Goal: Task Accomplishment & Management: Complete application form

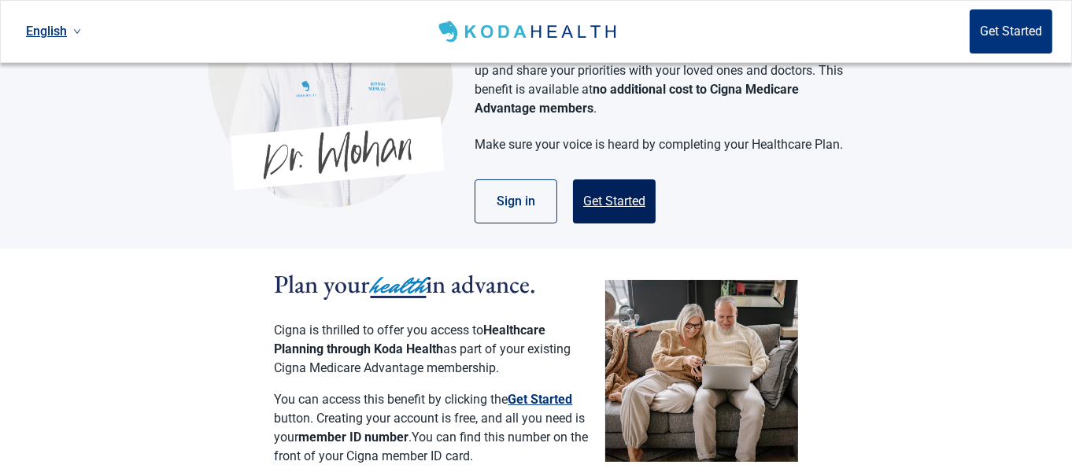
scroll to position [157, 0]
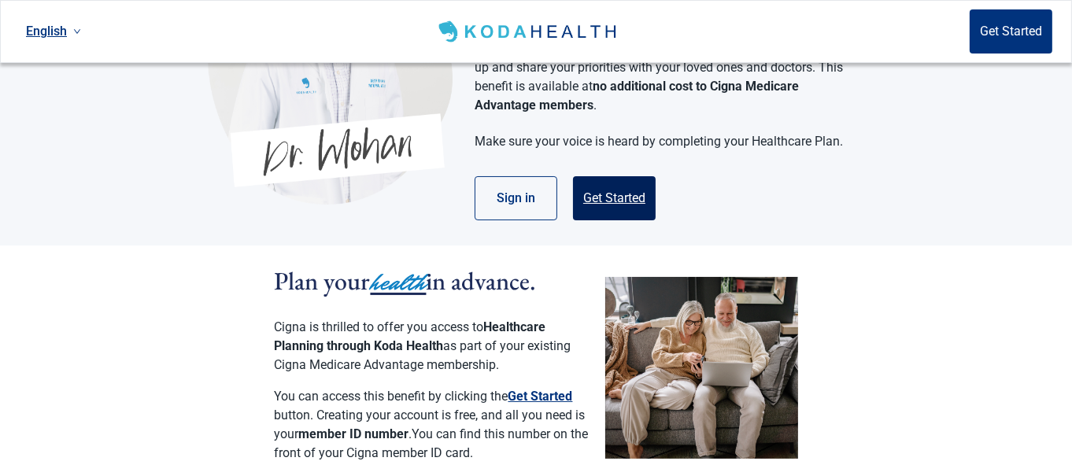
click at [617, 176] on button "Get Started" at bounding box center [614, 198] width 83 height 44
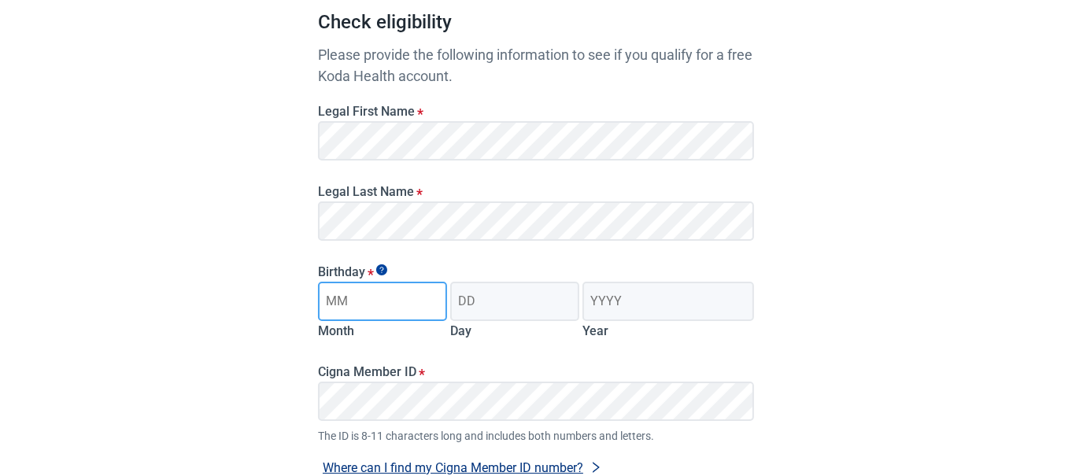
click at [407, 306] on input "Month" at bounding box center [382, 301] width 129 height 39
type input "07"
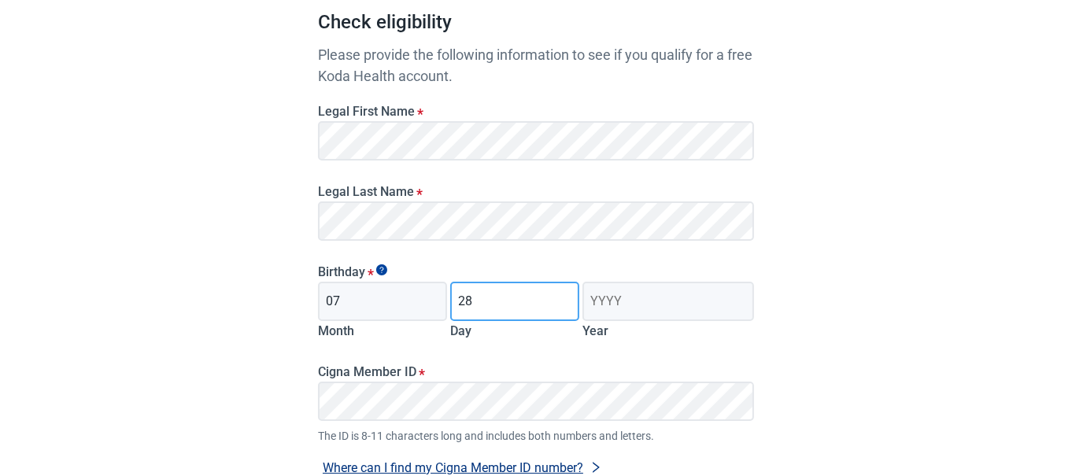
type input "28"
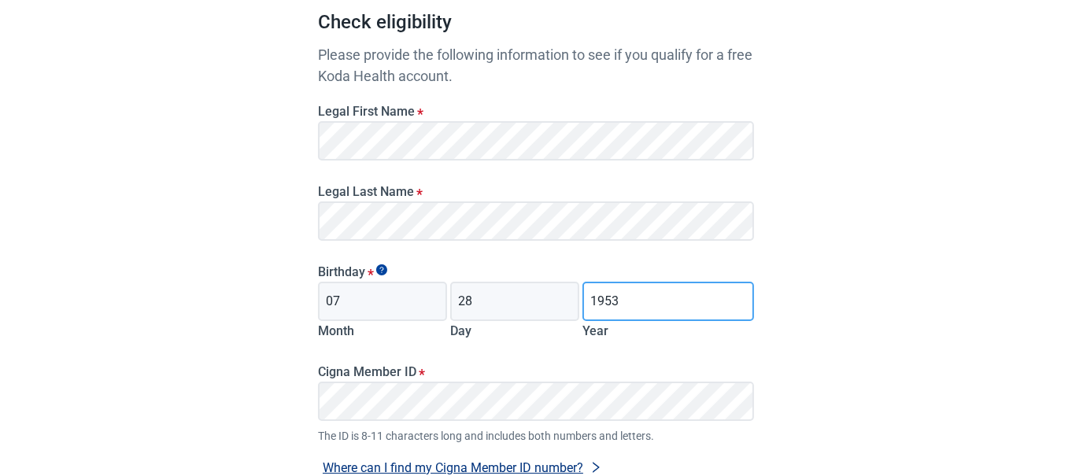
type input "1953"
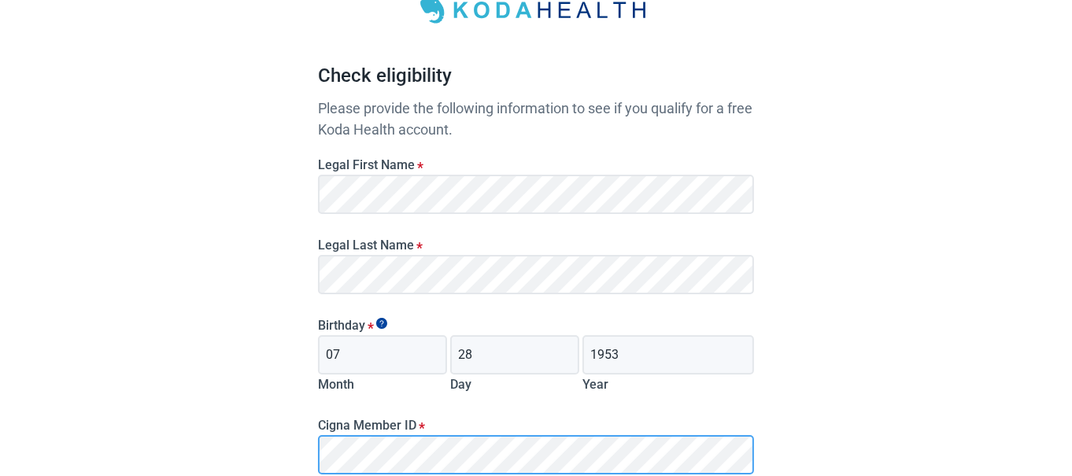
scroll to position [315, 0]
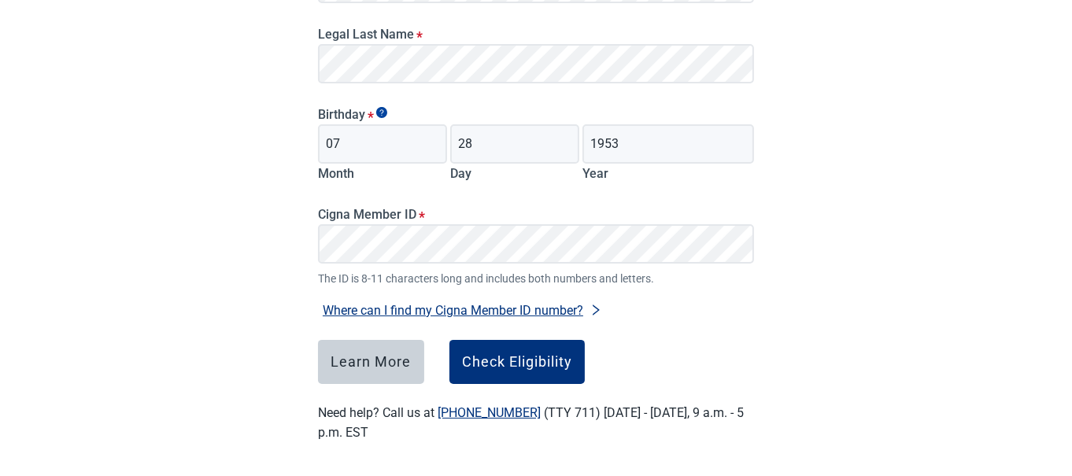
click at [428, 309] on button "Where can I find my Cigna Member ID number?" at bounding box center [462, 310] width 289 height 21
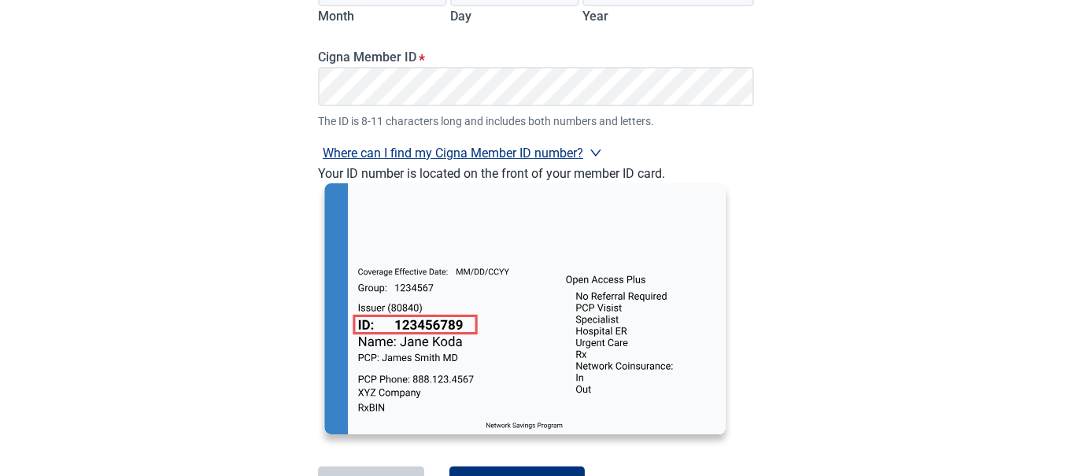
scroll to position [394, 0]
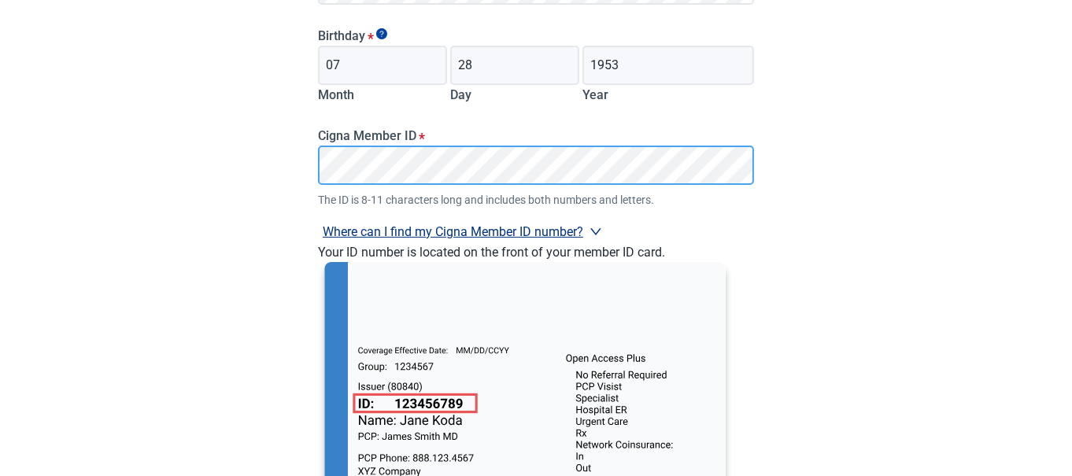
click at [299, 161] on main "Check eligibility Please provide the following information to see if you qualif…" at bounding box center [536, 158] width 512 height 1054
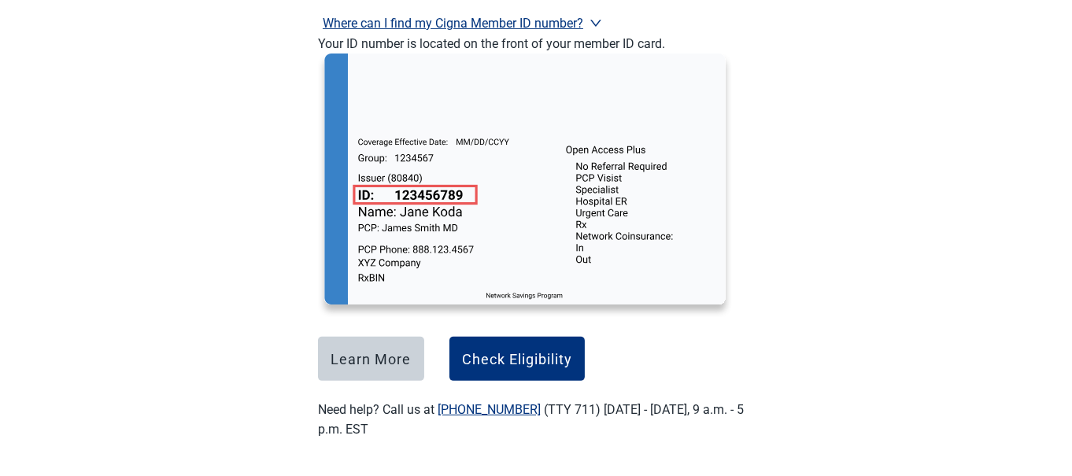
scroll to position [604, 0]
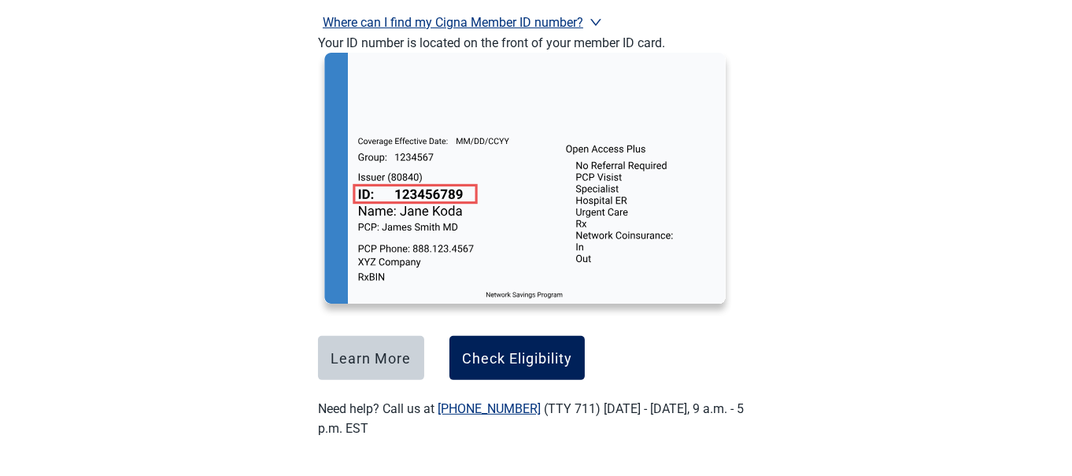
click at [505, 346] on button "Check Eligibility" at bounding box center [517, 358] width 135 height 44
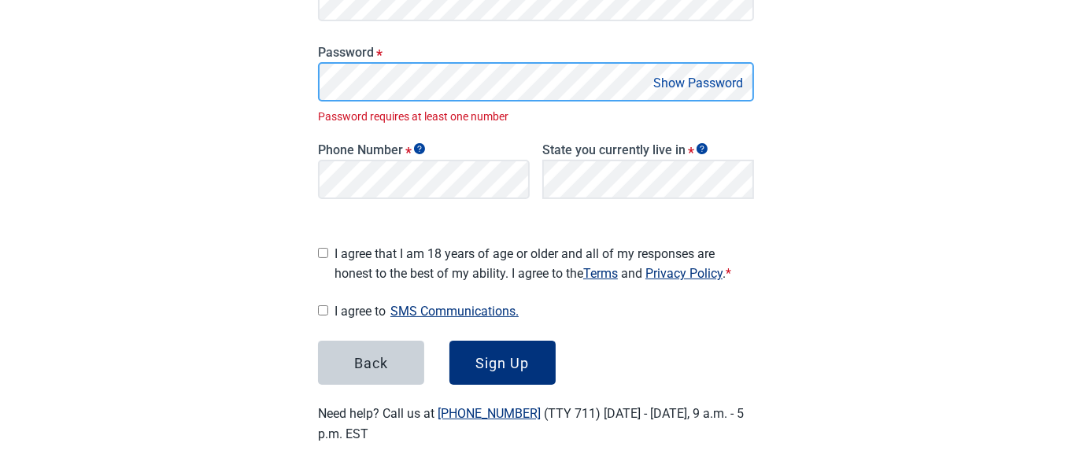
scroll to position [329, 0]
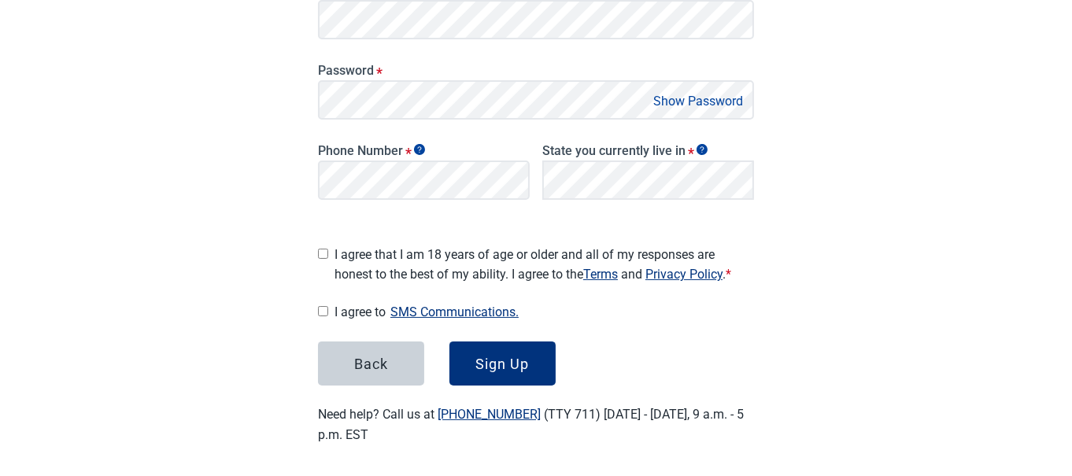
click at [677, 99] on button "Show Password" at bounding box center [698, 101] width 99 height 21
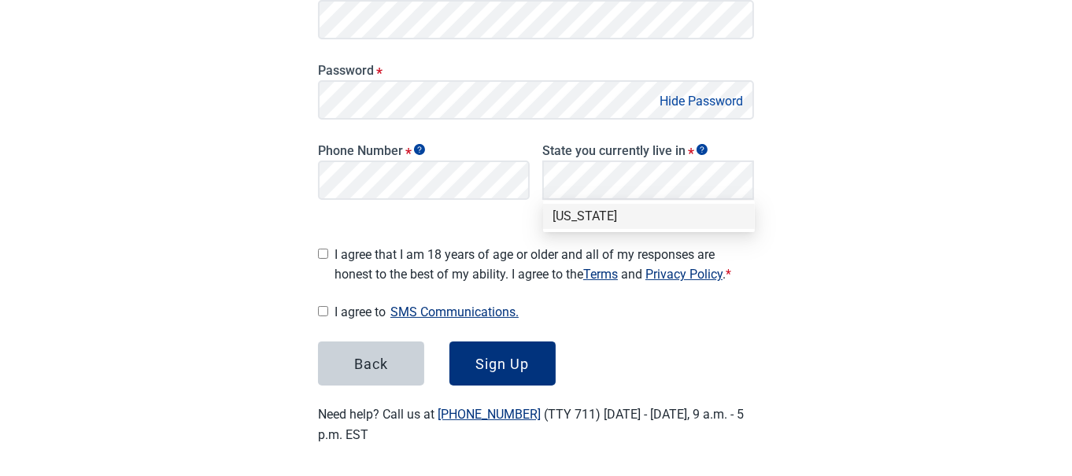
click at [320, 249] on input "I agree that I am 18 years of age or older and all of my responses are honest t…" at bounding box center [323, 254] width 10 height 10
checkbox input "true"
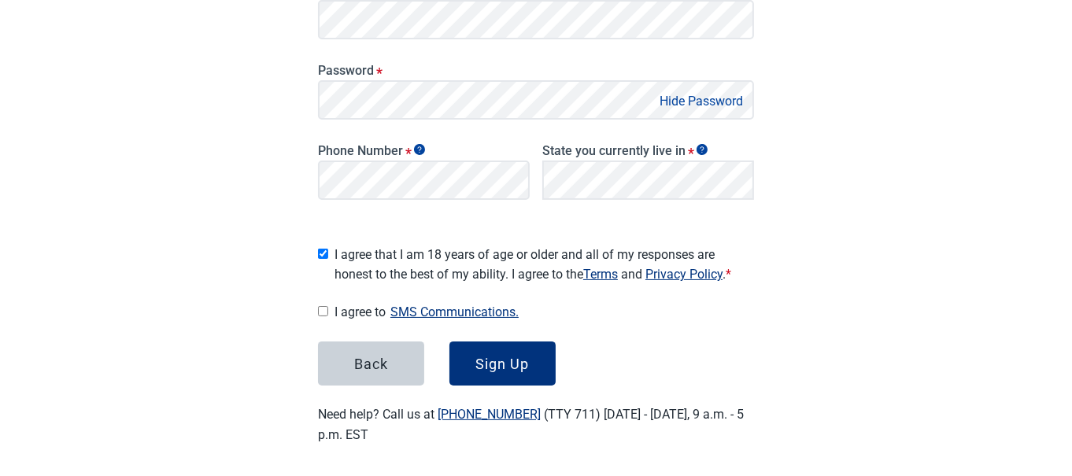
click at [320, 306] on input "I agree to SMS Communications." at bounding box center [323, 311] width 10 height 10
checkbox input "true"
click at [481, 346] on button "Sign Up" at bounding box center [503, 364] width 106 height 44
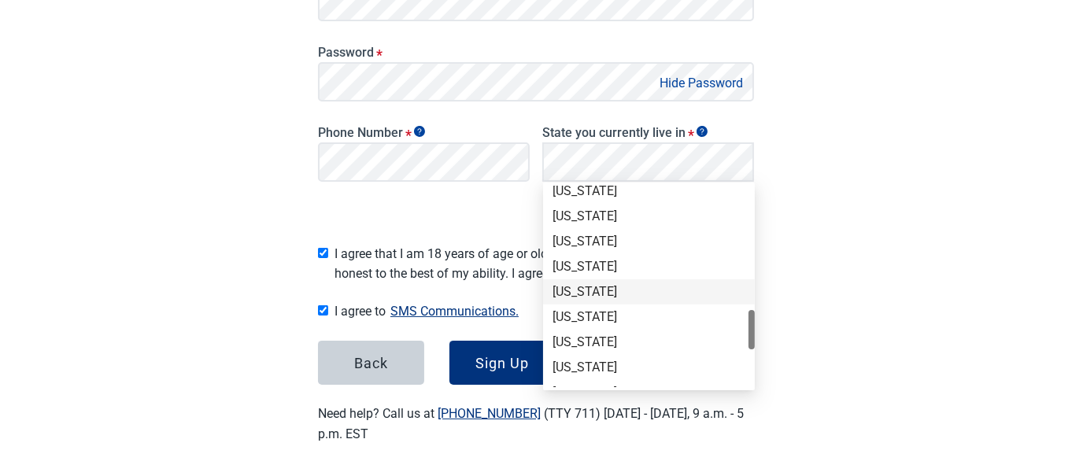
scroll to position [1065, 0]
click at [568, 218] on div "[US_STATE]" at bounding box center [649, 217] width 193 height 17
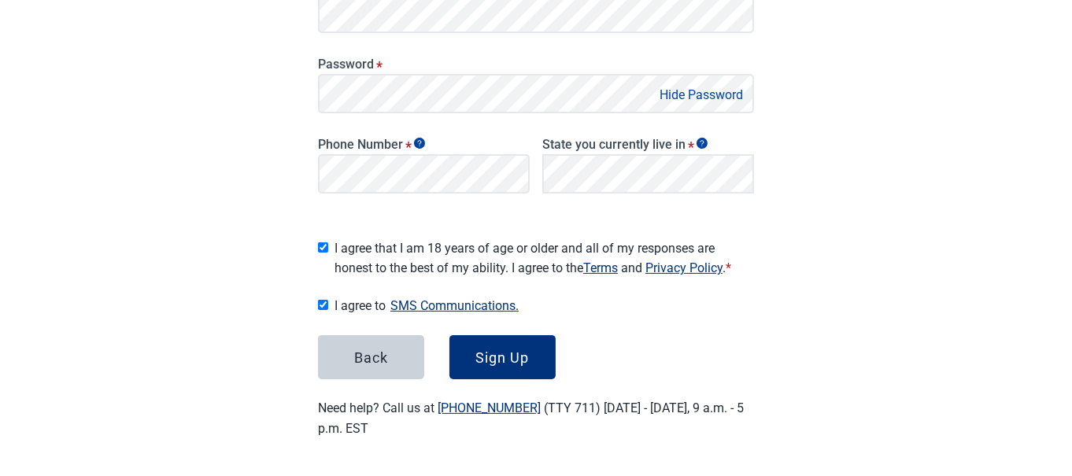
scroll to position [329, 0]
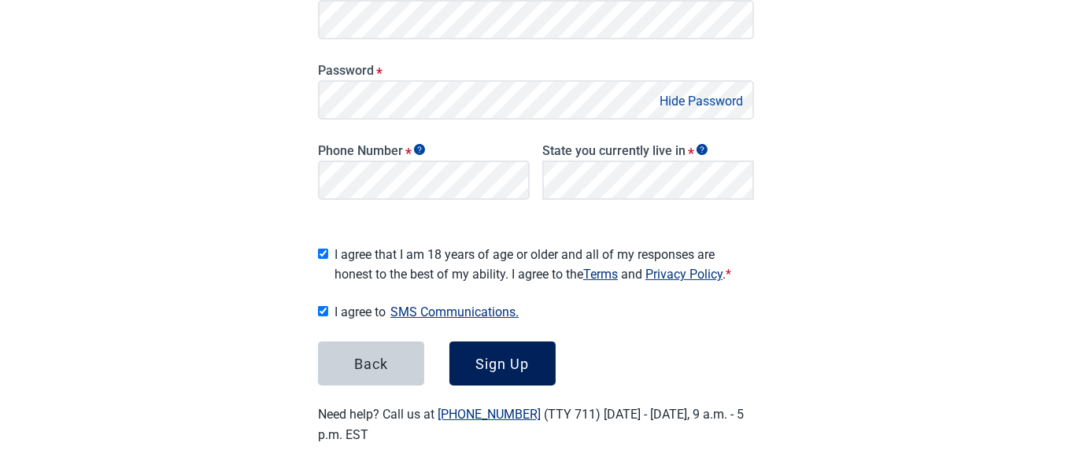
click at [501, 357] on div "Sign Up" at bounding box center [503, 364] width 54 height 16
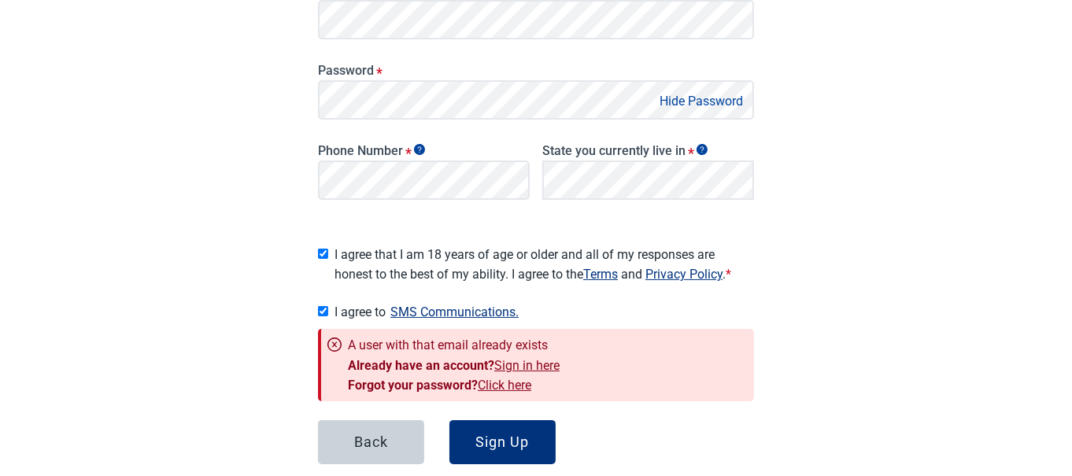
click at [539, 358] on link "Sign in here" at bounding box center [526, 365] width 65 height 15
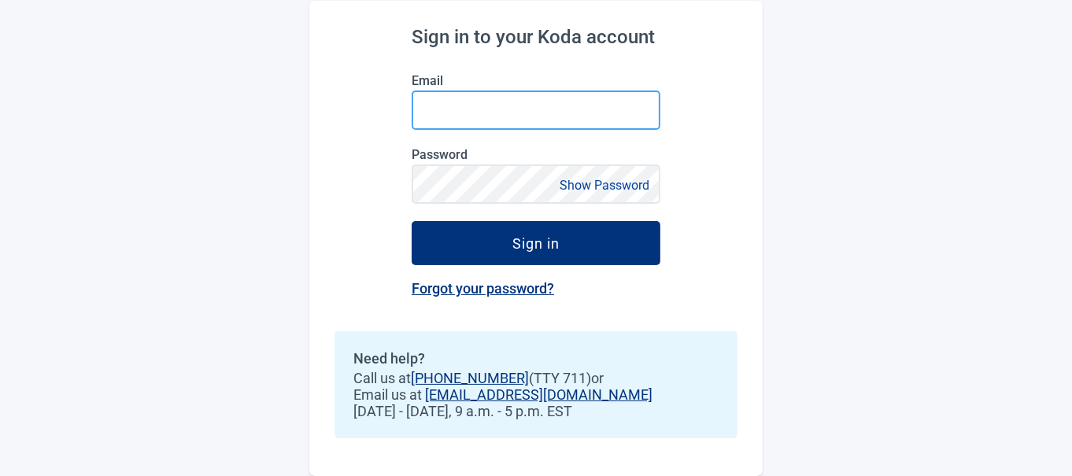
click at [487, 108] on input "Email" at bounding box center [536, 110] width 249 height 39
type input "[EMAIL_ADDRESS][DOMAIN_NAME]"
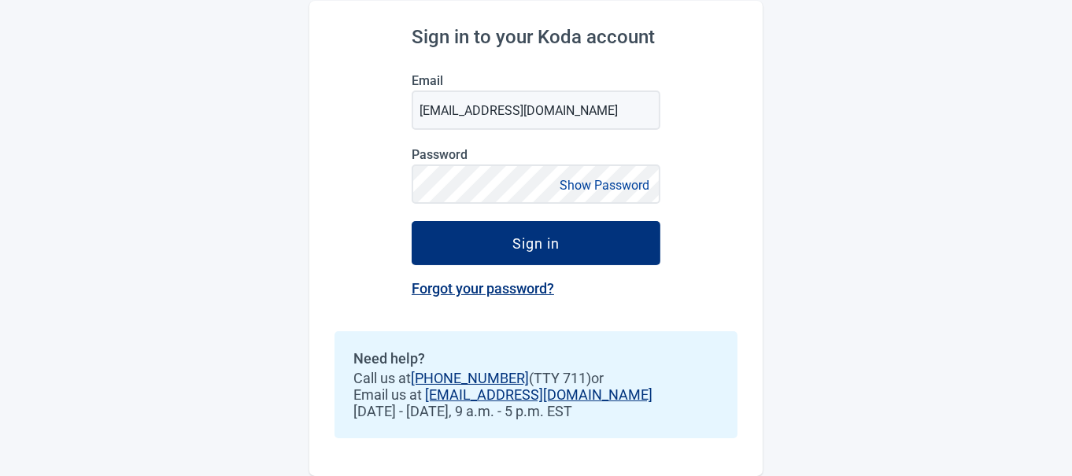
click at [586, 180] on button "Show Password" at bounding box center [604, 185] width 99 height 21
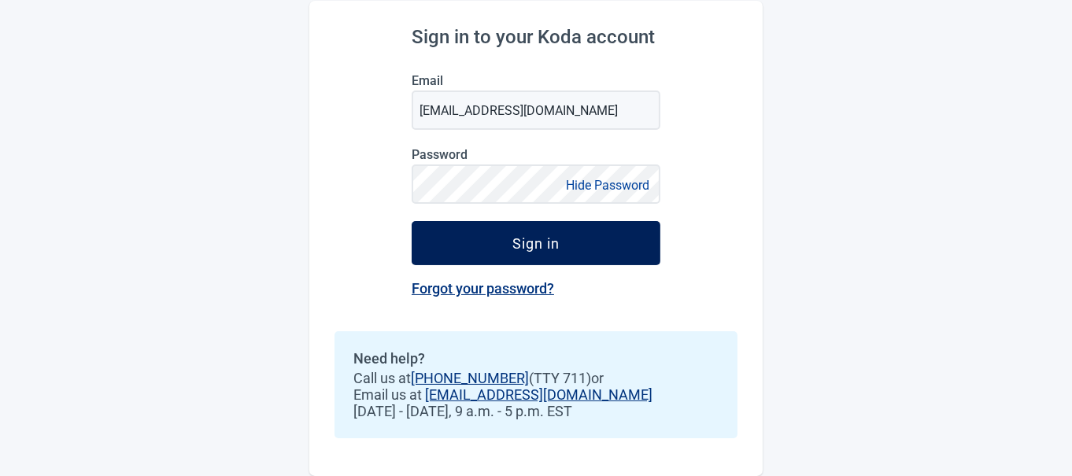
click at [533, 239] on div "Sign in" at bounding box center [536, 243] width 47 height 16
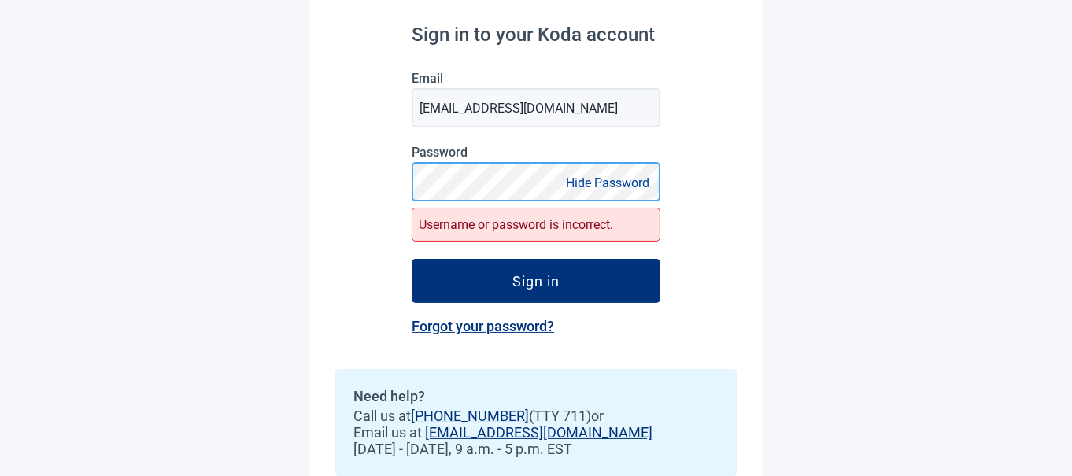
click at [382, 177] on div "Sign in to your Koda account Email [EMAIL_ADDRESS][DOMAIN_NAME] Password Hide P…" at bounding box center [536, 256] width 454 height 516
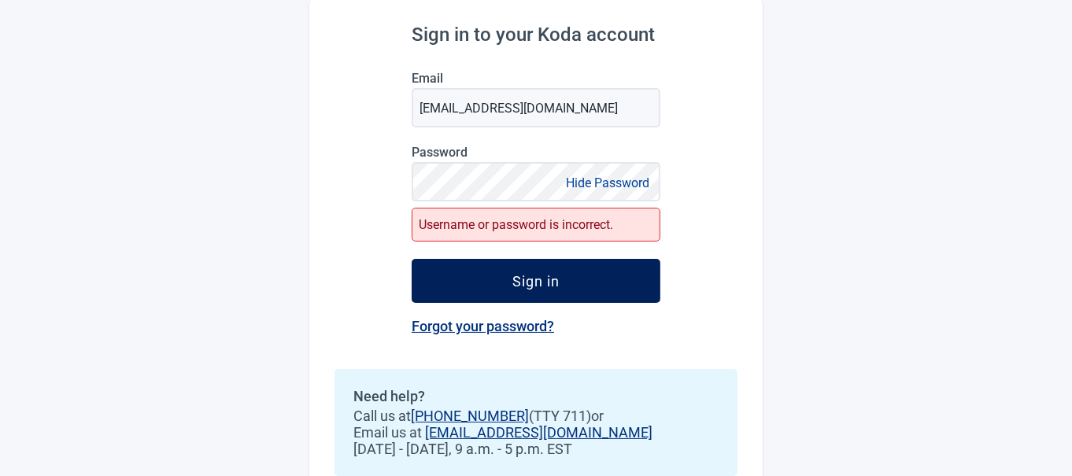
click at [501, 271] on button "Sign in" at bounding box center [536, 281] width 249 height 44
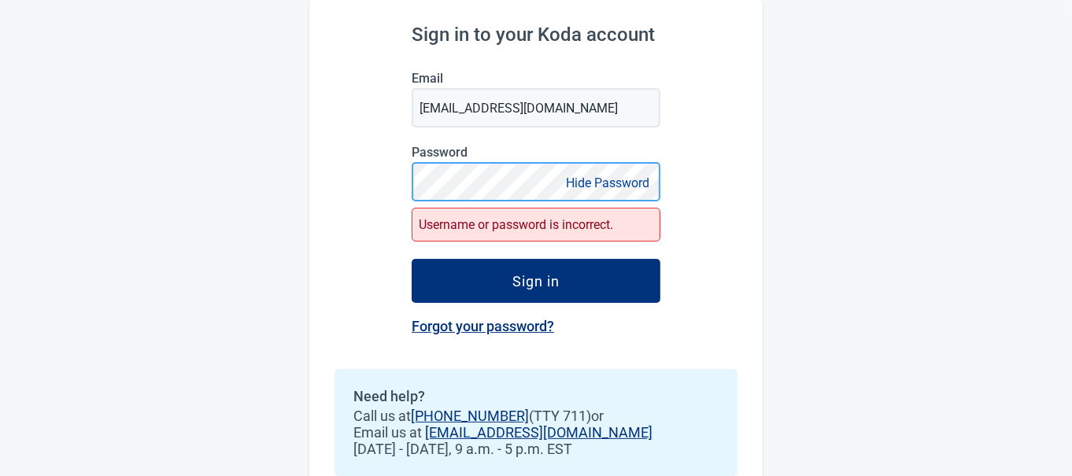
click at [405, 173] on div "Sign in to your Koda account Email [EMAIL_ADDRESS][DOMAIN_NAME] Password Hide P…" at bounding box center [536, 256] width 454 height 516
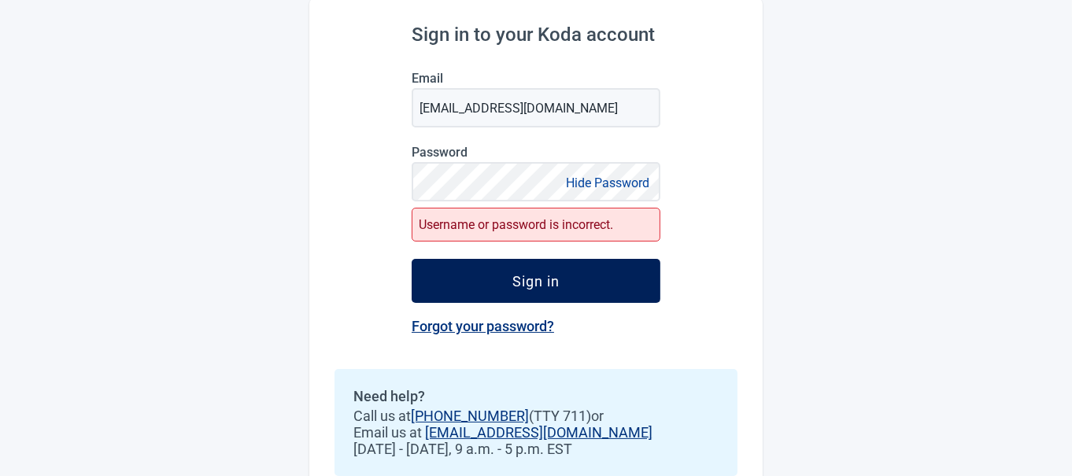
click at [526, 276] on div "Sign in" at bounding box center [536, 281] width 47 height 16
click at [534, 265] on button "Sign in" at bounding box center [536, 281] width 249 height 44
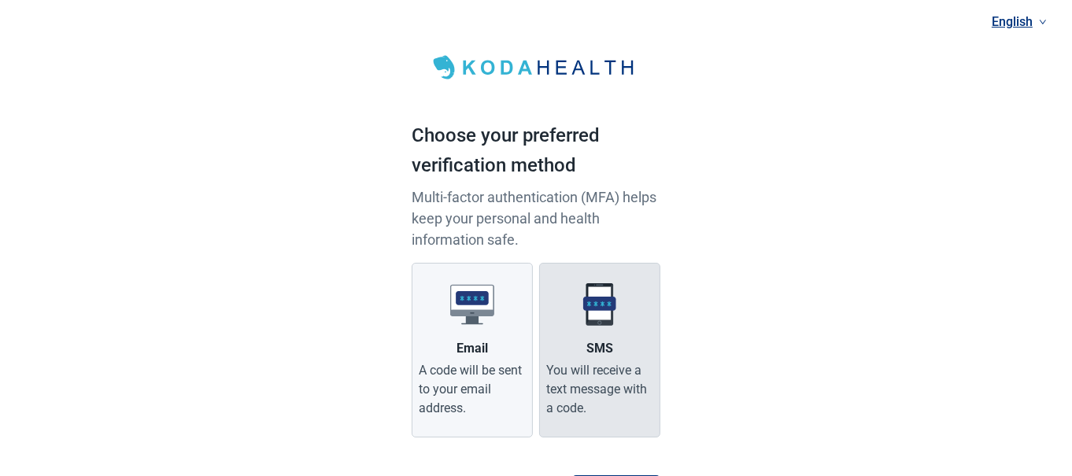
click at [602, 303] on img "Main content" at bounding box center [600, 305] width 44 height 44
click at [0, 0] on input "SMS You will receive a text message with a code." at bounding box center [0, 0] width 0 height 0
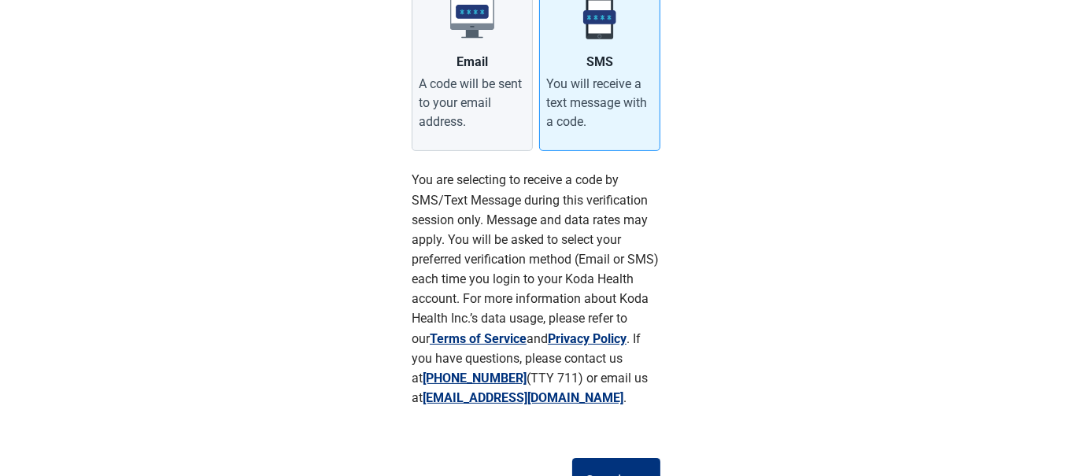
scroll to position [315, 0]
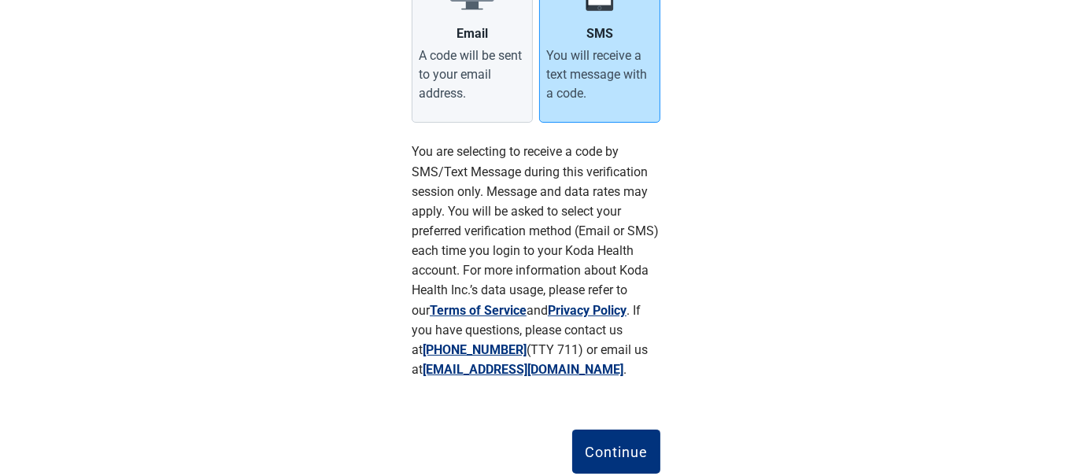
click at [622, 77] on div "You will receive a text message with a code." at bounding box center [599, 74] width 107 height 57
click at [0, 0] on input "SMS You will receive a text message with a code." at bounding box center [0, 0] width 0 height 0
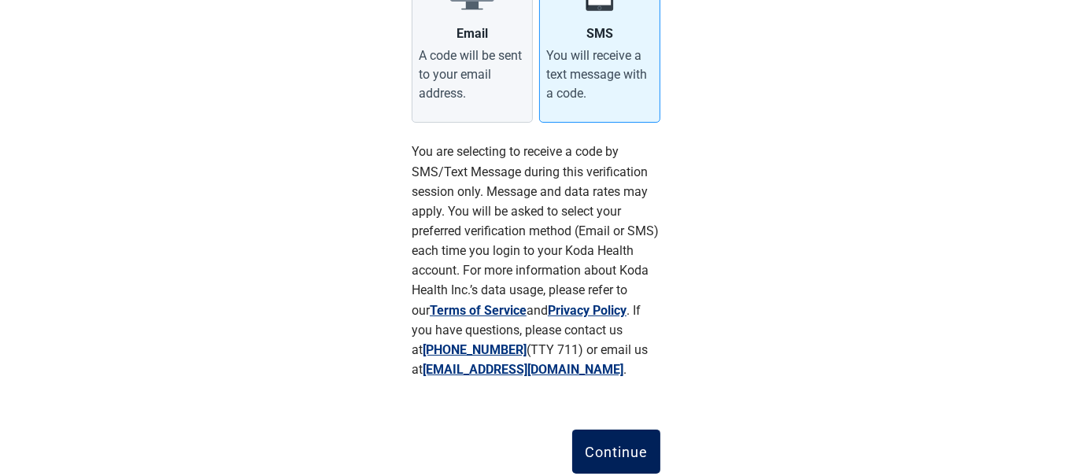
click at [608, 438] on button "Continue" at bounding box center [616, 452] width 88 height 44
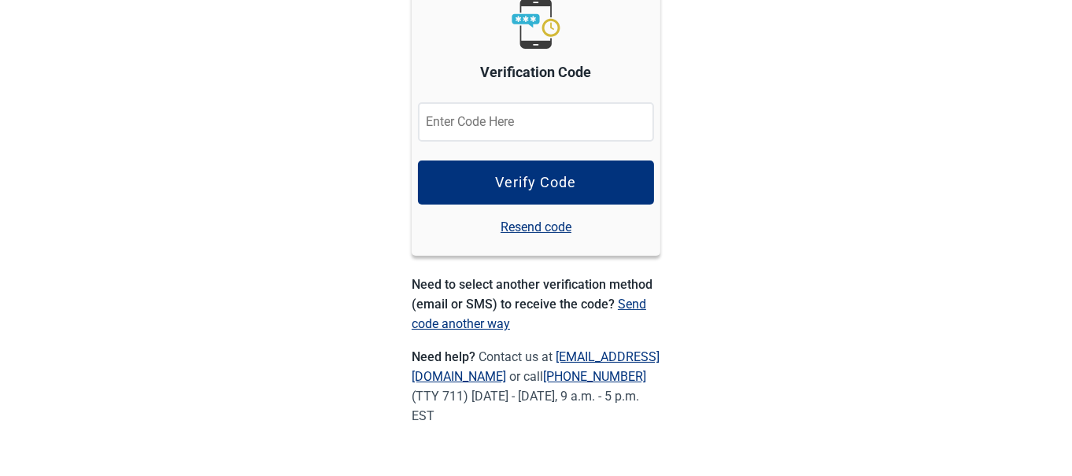
scroll to position [128, 0]
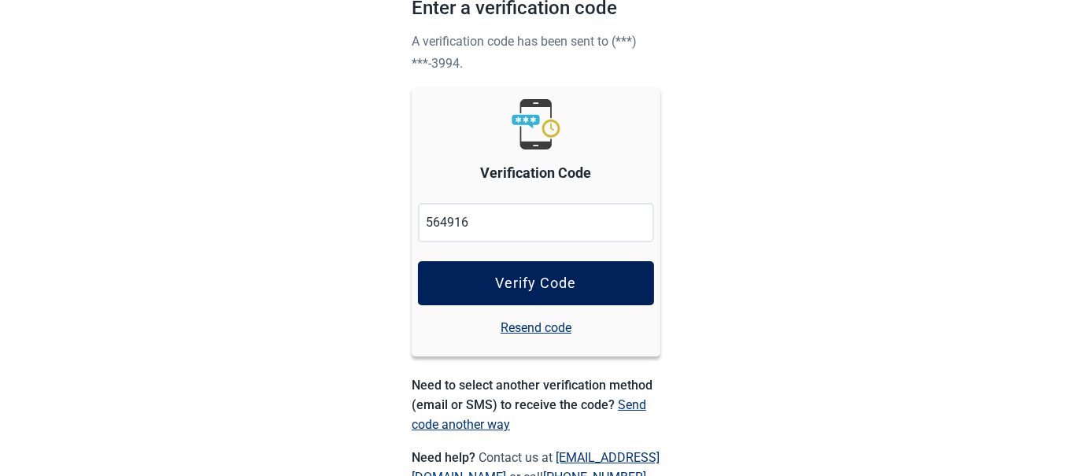
type input "564916"
click at [537, 276] on div "Verify Code" at bounding box center [536, 284] width 81 height 16
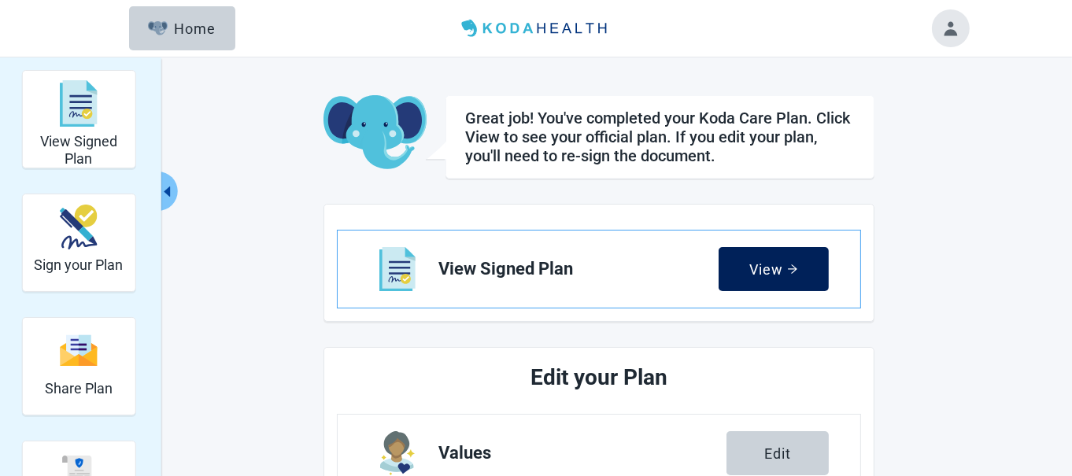
click at [769, 261] on div "View" at bounding box center [774, 269] width 48 height 16
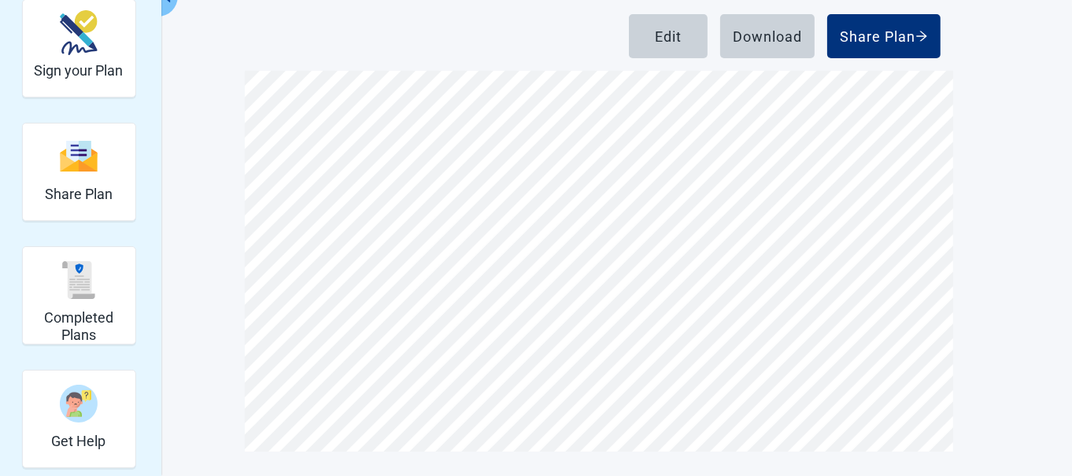
scroll to position [5118, 0]
click at [665, 41] on div "Edit" at bounding box center [668, 36] width 27 height 16
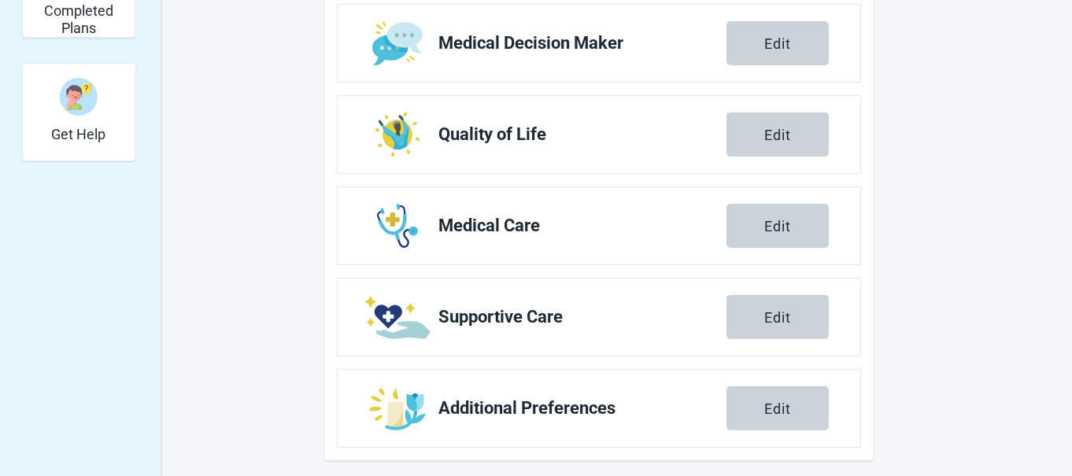
scroll to position [509, 0]
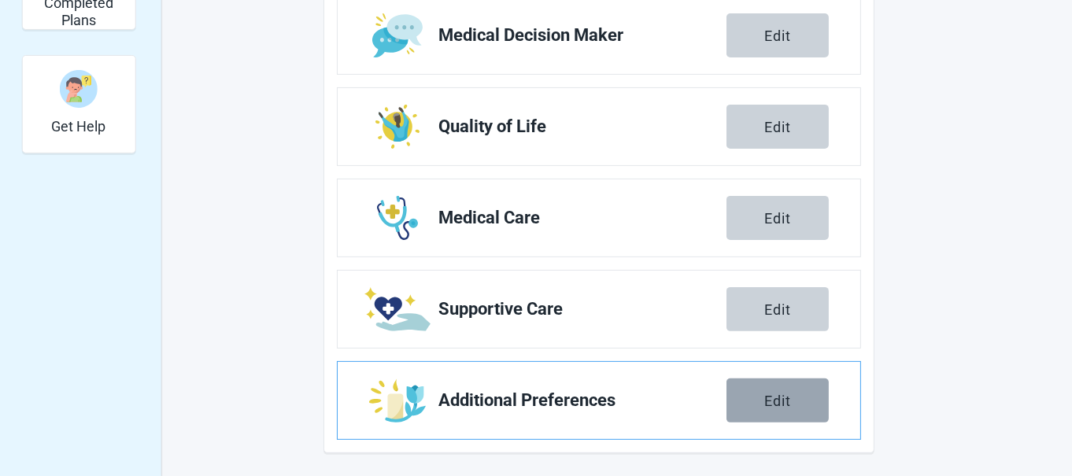
click at [760, 391] on button "Edit" at bounding box center [778, 401] width 102 height 44
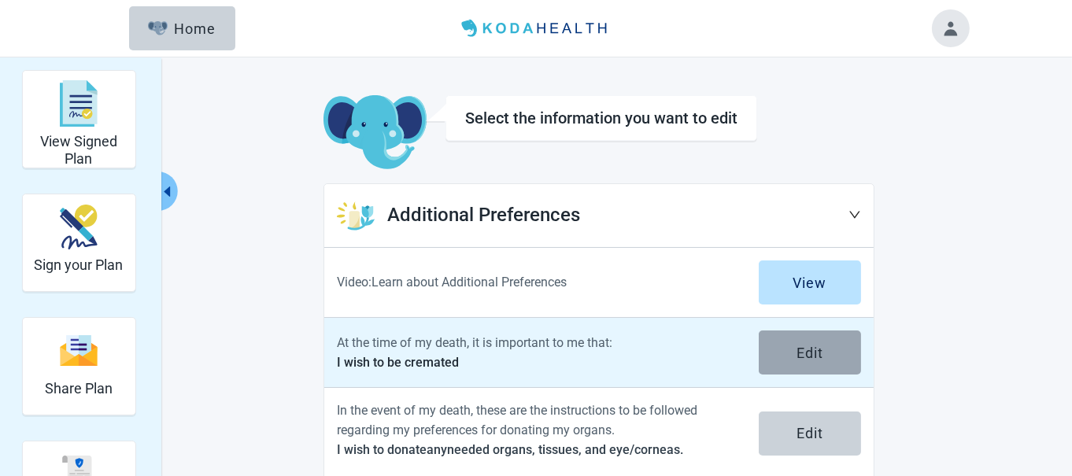
click at [775, 340] on button "Edit" at bounding box center [810, 353] width 102 height 44
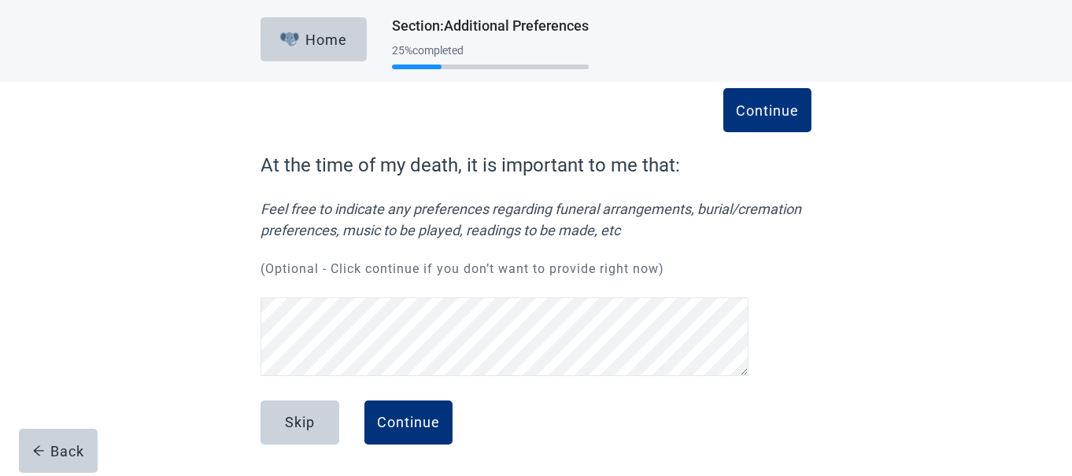
scroll to position [31, 0]
click at [410, 417] on div "Continue" at bounding box center [408, 423] width 63 height 16
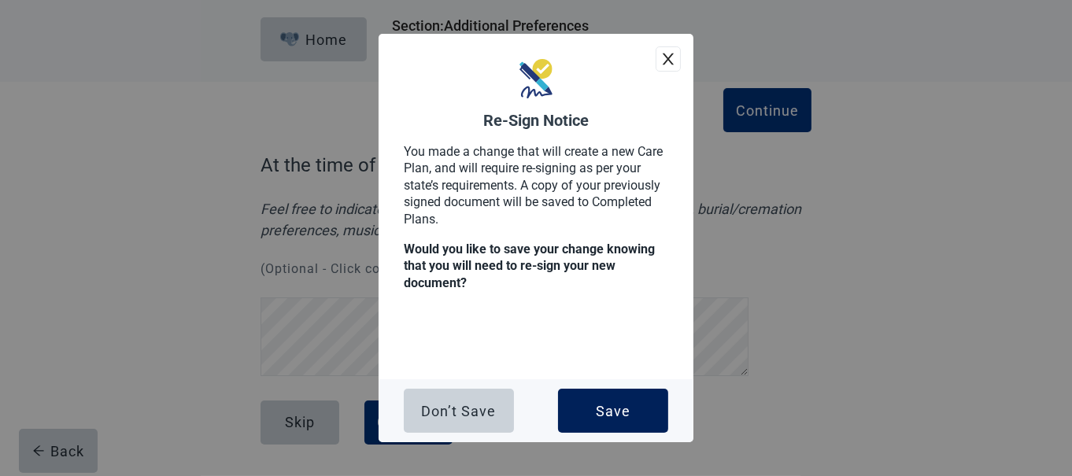
click at [598, 401] on button "Save" at bounding box center [613, 411] width 110 height 44
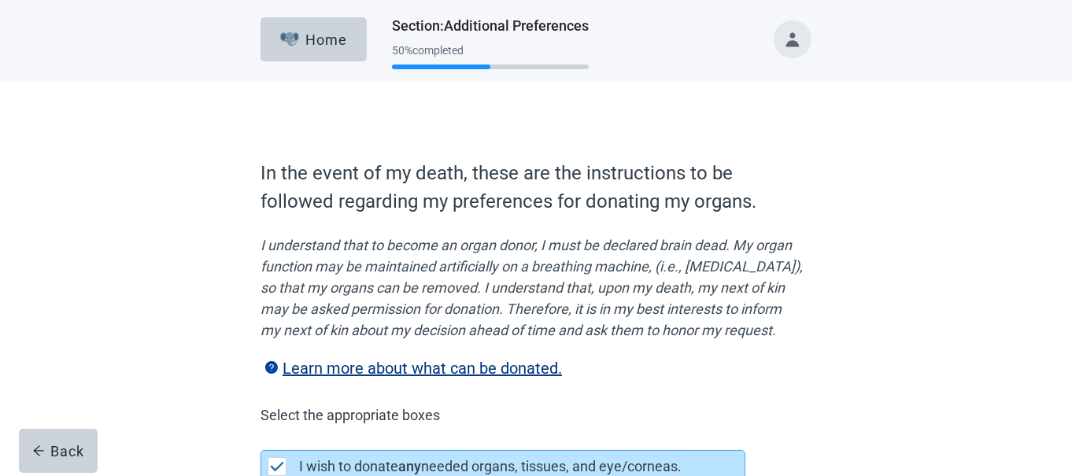
click at [520, 378] on label "Learn more about what can be donated." at bounding box center [412, 368] width 302 height 19
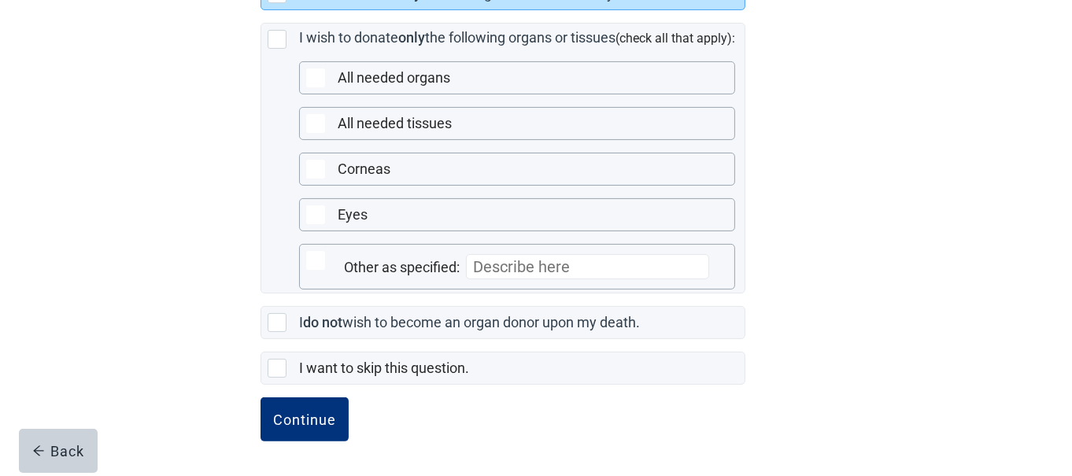
scroll to position [490, 0]
click at [328, 412] on div "Continue" at bounding box center [304, 420] width 63 height 16
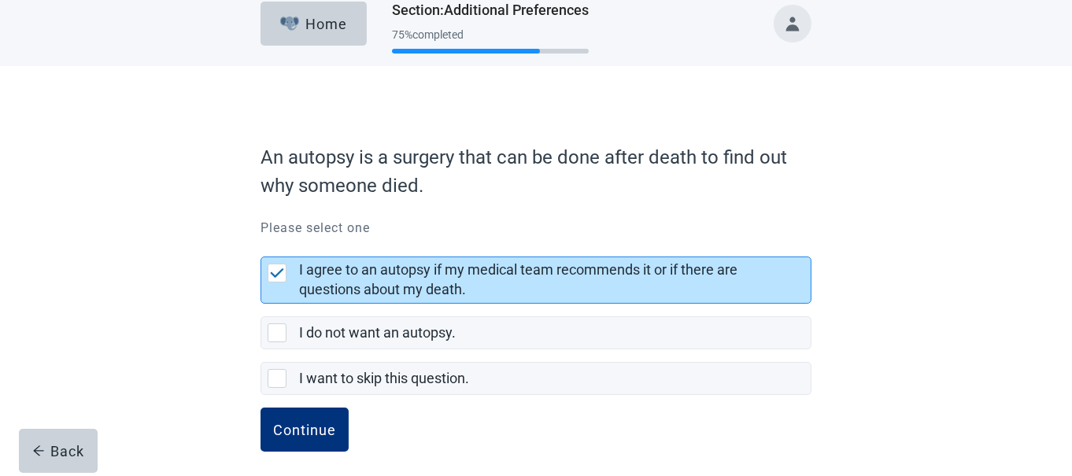
scroll to position [25, 0]
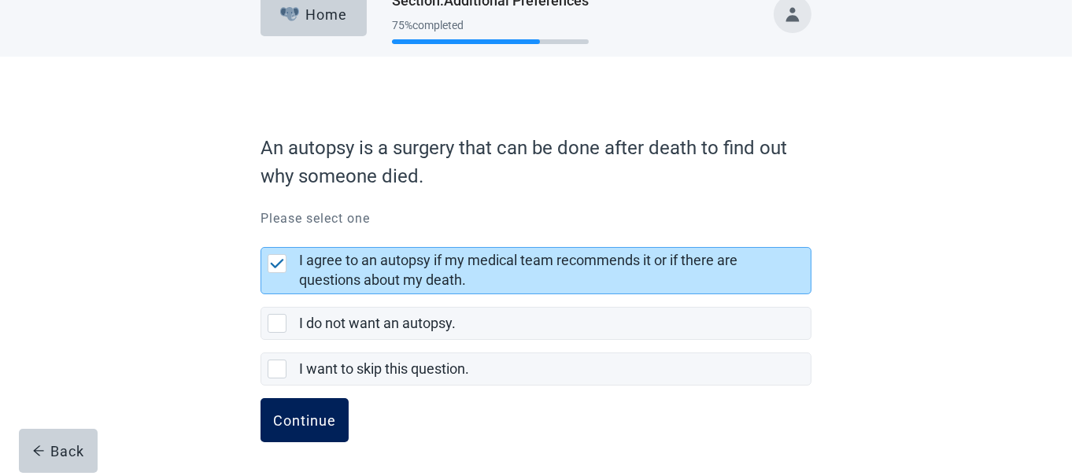
click at [331, 405] on button "Continue" at bounding box center [305, 420] width 88 height 44
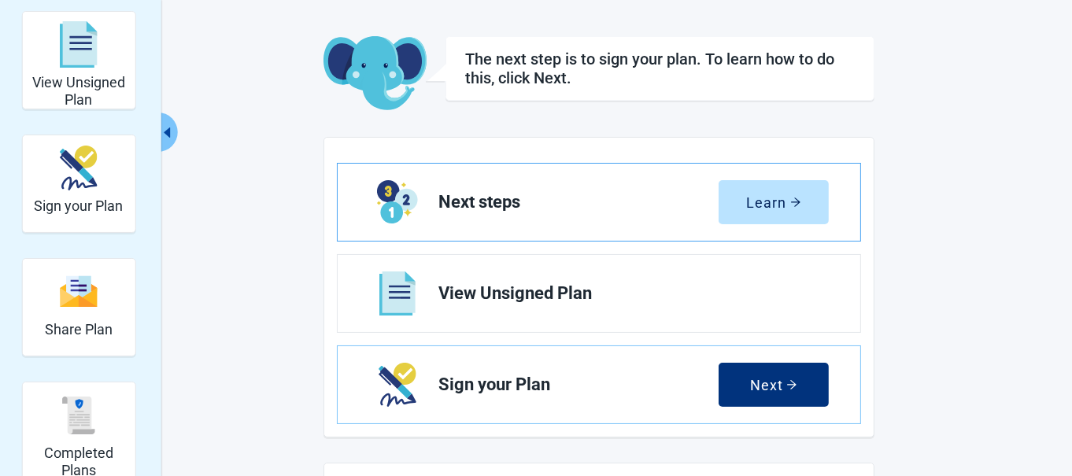
scroll to position [183, 0]
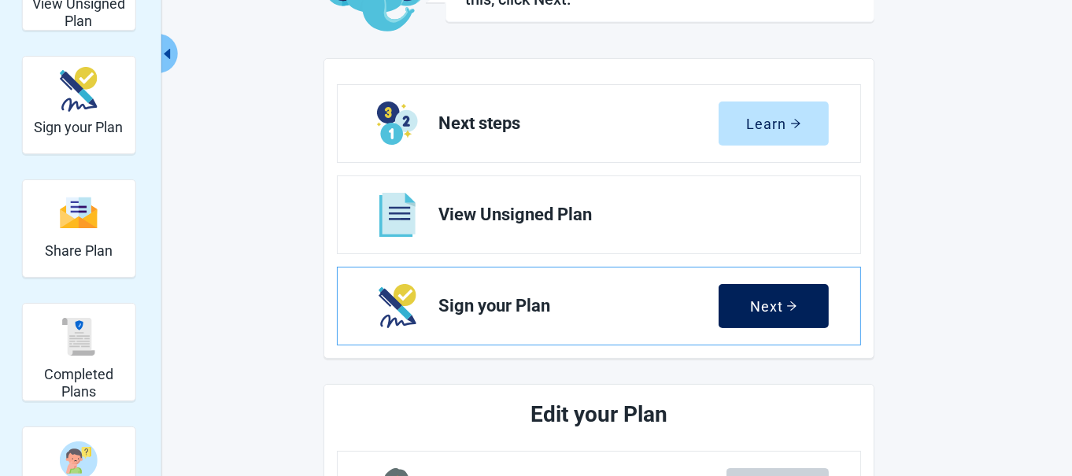
click at [748, 286] on button "Next" at bounding box center [774, 306] width 110 height 44
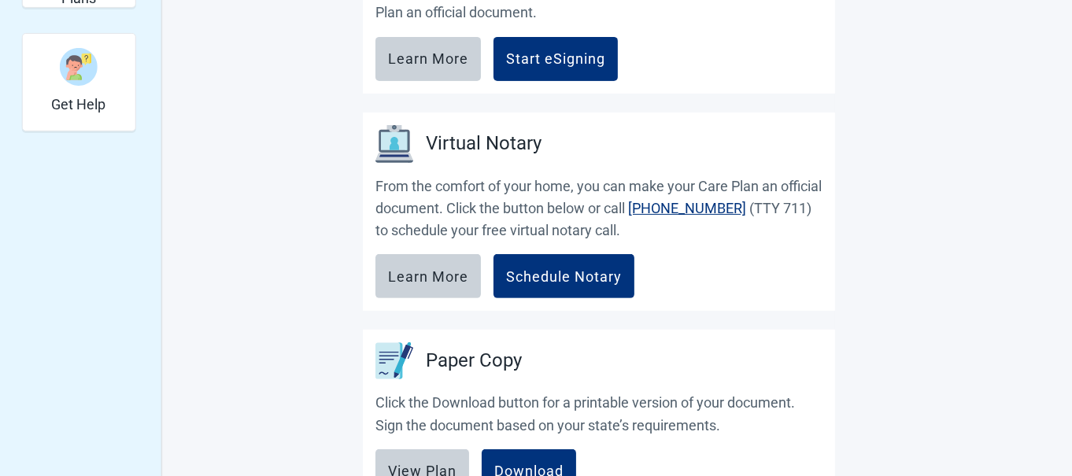
scroll to position [550, 0]
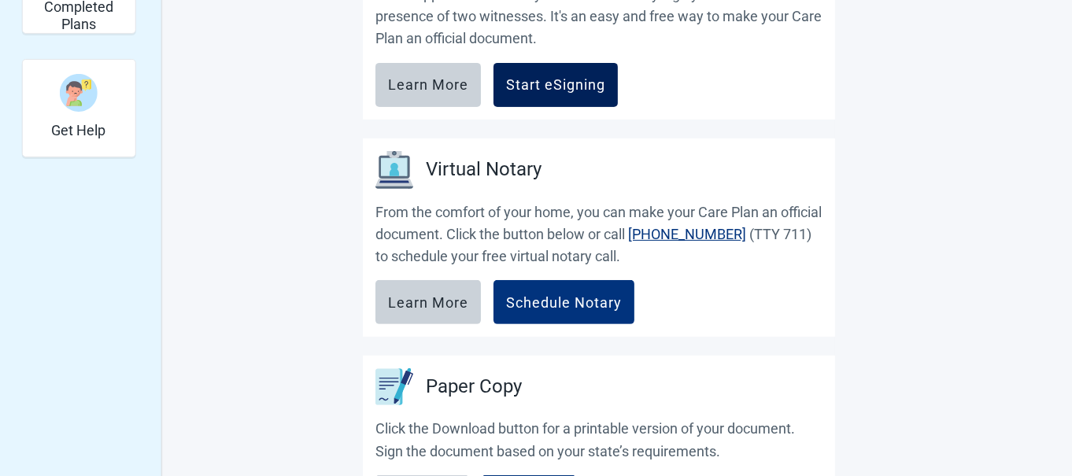
click at [541, 77] on div "Start eSigning" at bounding box center [555, 85] width 99 height 16
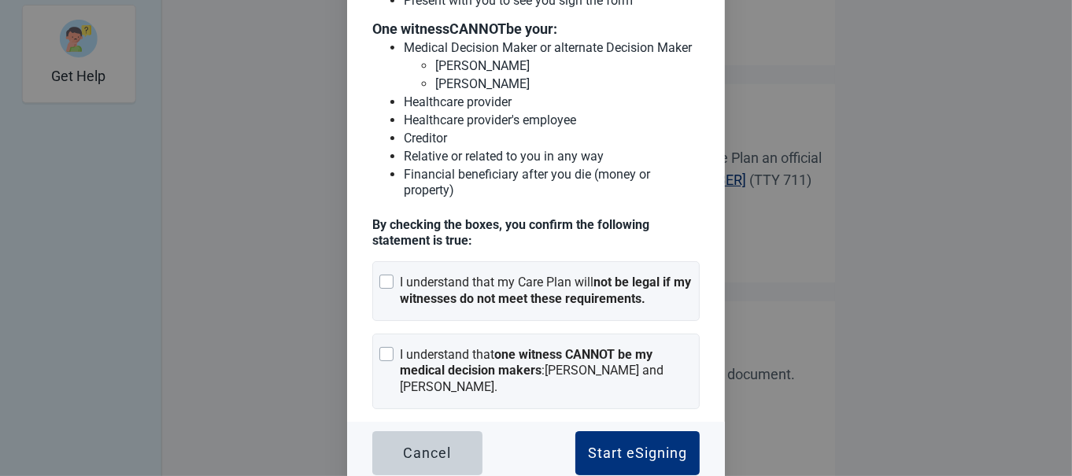
scroll to position [630, 0]
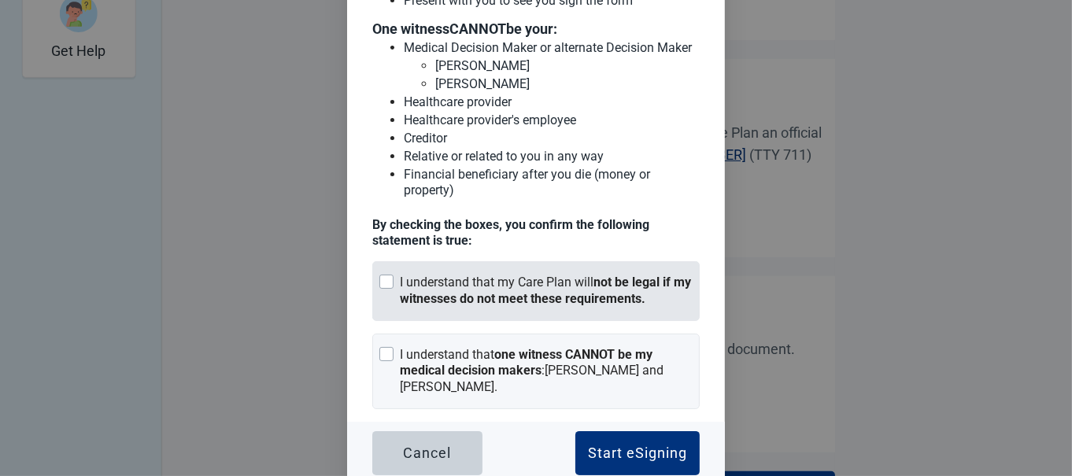
click at [384, 275] on div at bounding box center [387, 282] width 14 height 14
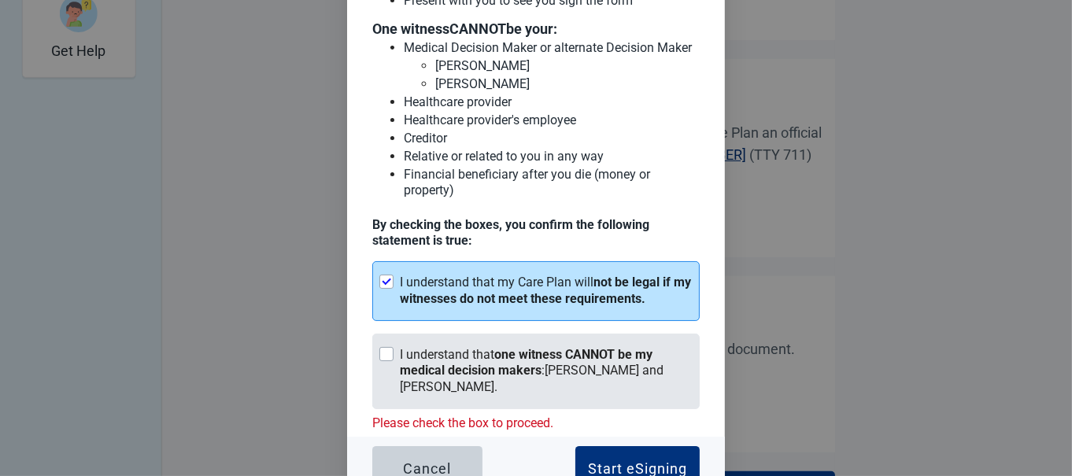
click at [384, 347] on div at bounding box center [387, 354] width 14 height 14
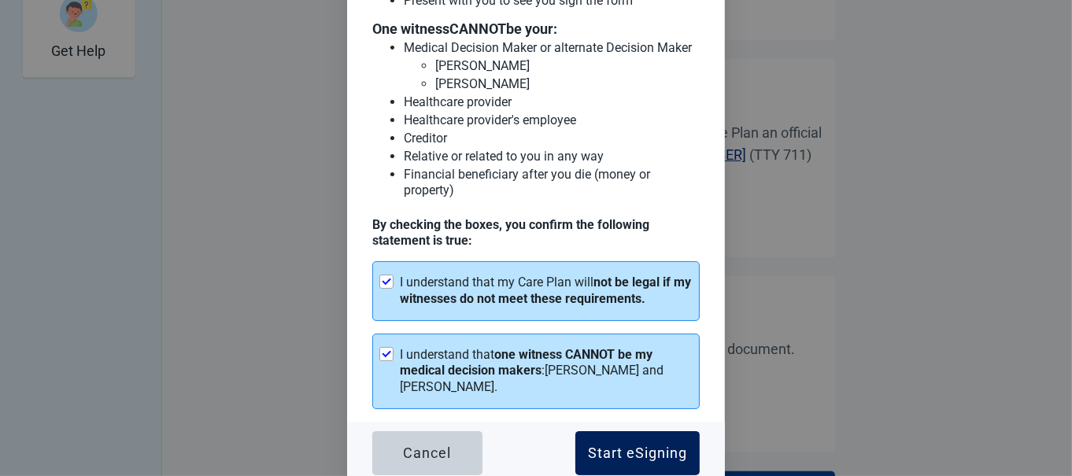
click at [614, 434] on button "Start eSigning" at bounding box center [638, 453] width 124 height 44
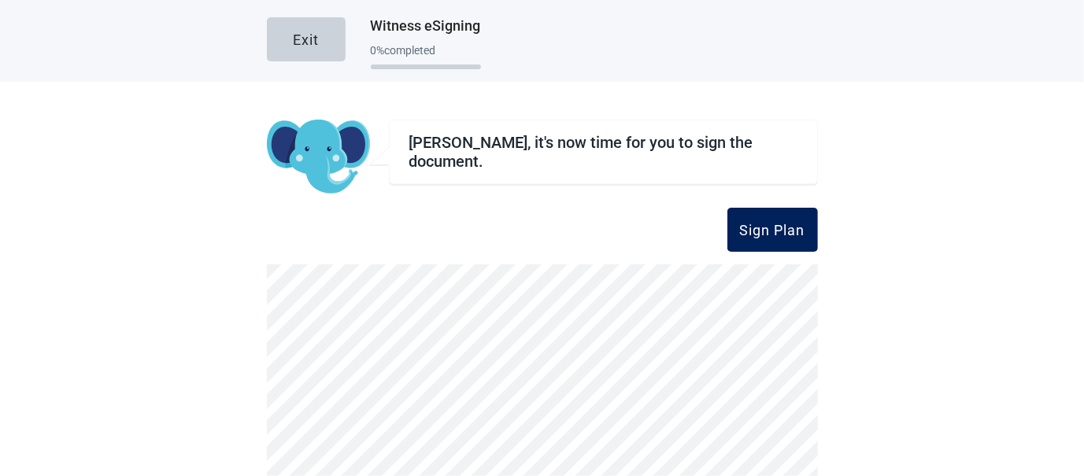
scroll to position [79, 0]
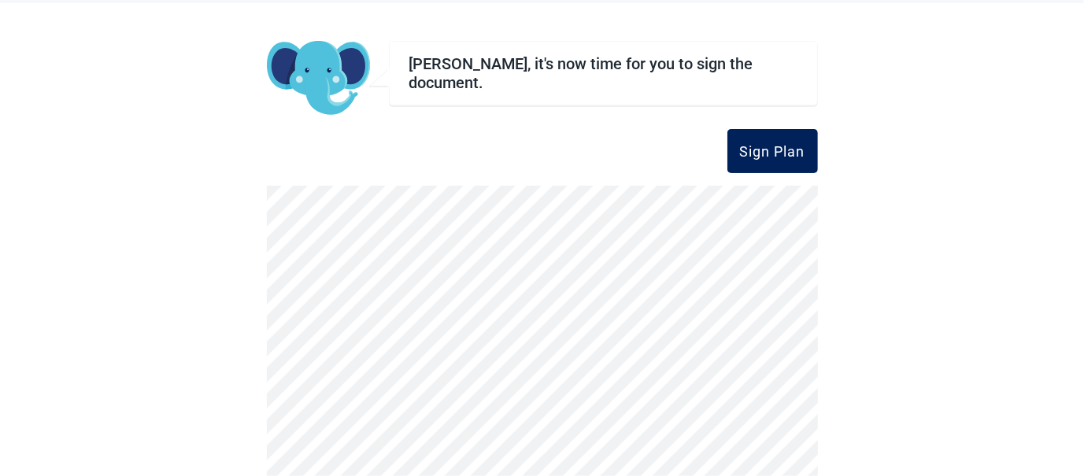
click at [750, 138] on button "Sign Plan" at bounding box center [773, 151] width 91 height 44
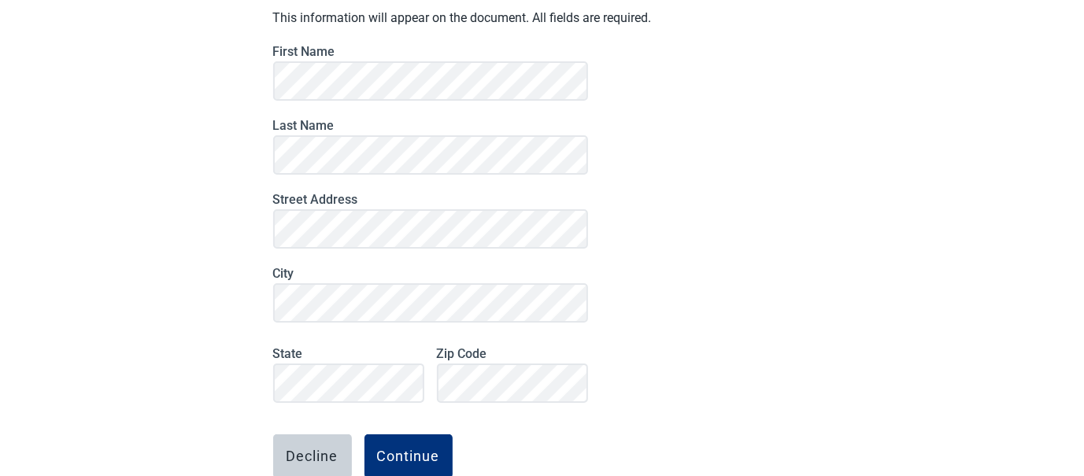
scroll to position [234, 0]
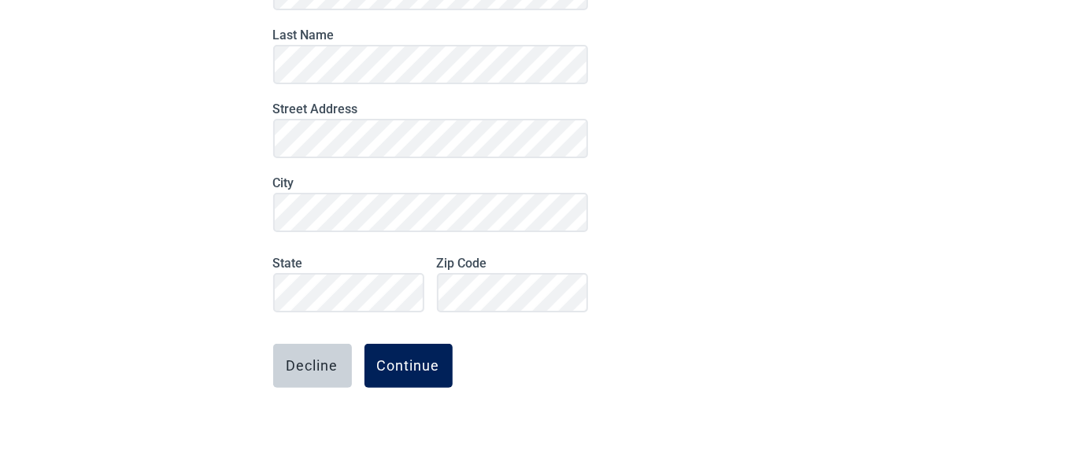
click at [391, 355] on button "Continue" at bounding box center [409, 366] width 88 height 44
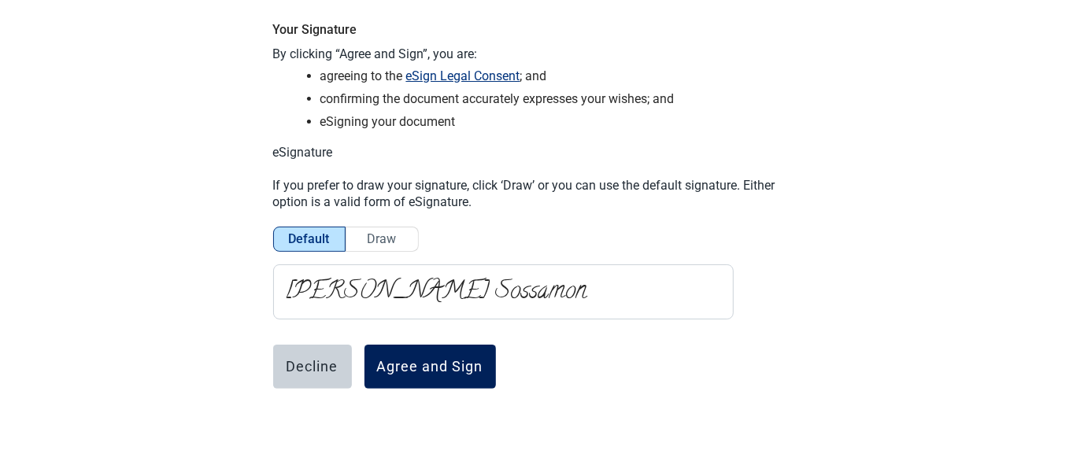
click at [424, 356] on button "Agree and Sign" at bounding box center [430, 367] width 131 height 44
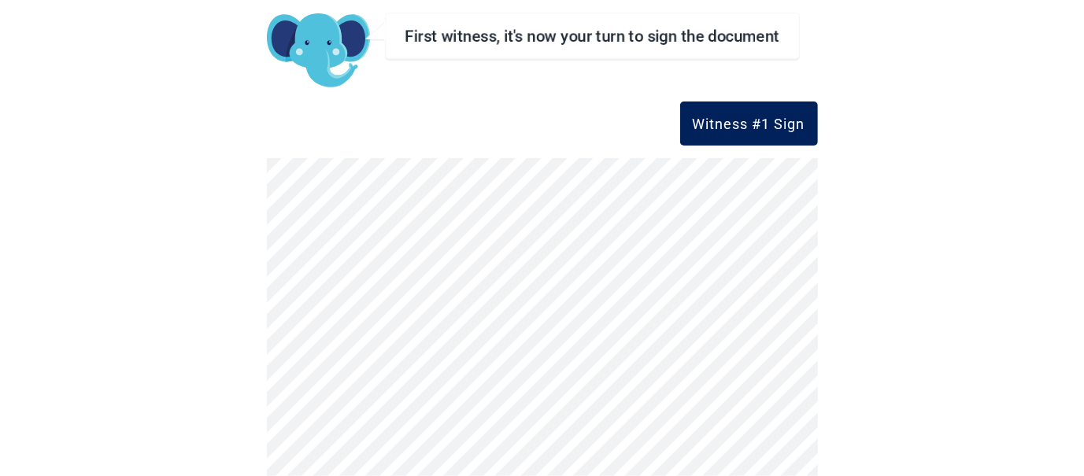
click at [714, 116] on div "Witness #1 Sign" at bounding box center [749, 124] width 113 height 16
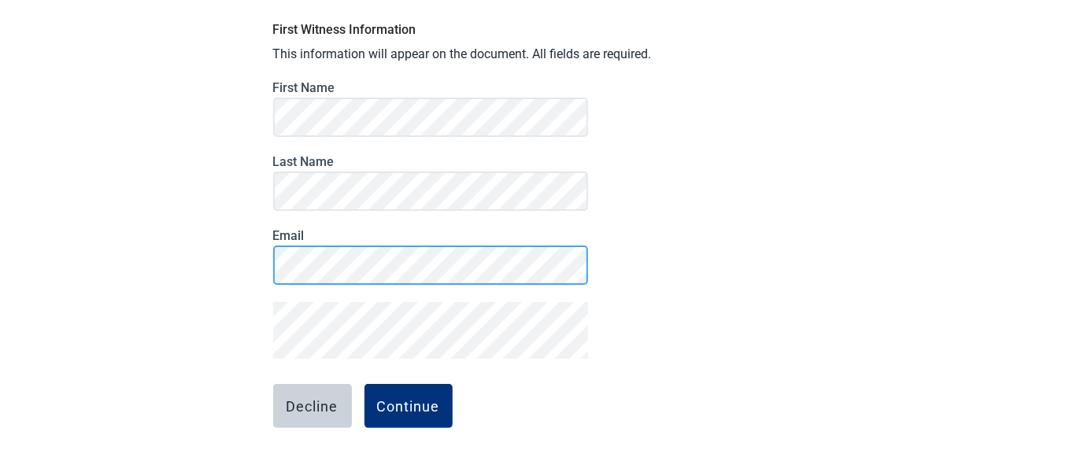
scroll to position [28, 0]
